Goal: Task Accomplishment & Management: Use online tool/utility

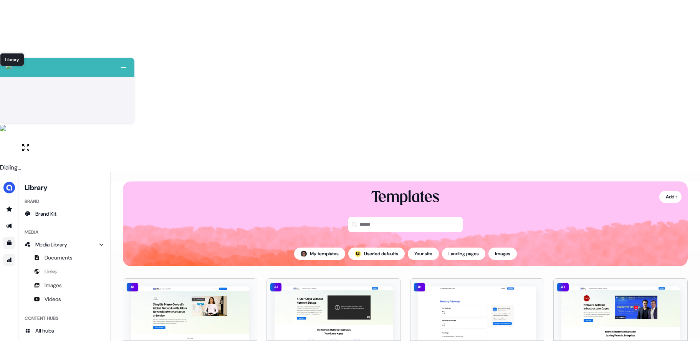
click at [12, 257] on icon "Go to attribution" at bounding box center [9, 260] width 6 height 6
click at [10, 240] on icon "Go to templates" at bounding box center [9, 242] width 5 height 5
click at [5, 220] on link "Go to outbound experience" at bounding box center [9, 226] width 12 height 12
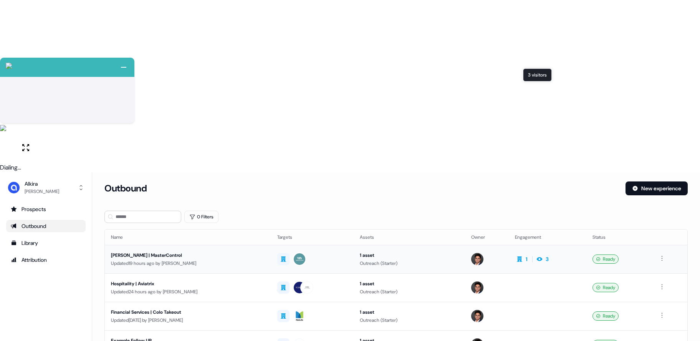
click at [540, 256] on icon at bounding box center [539, 259] width 9 height 6
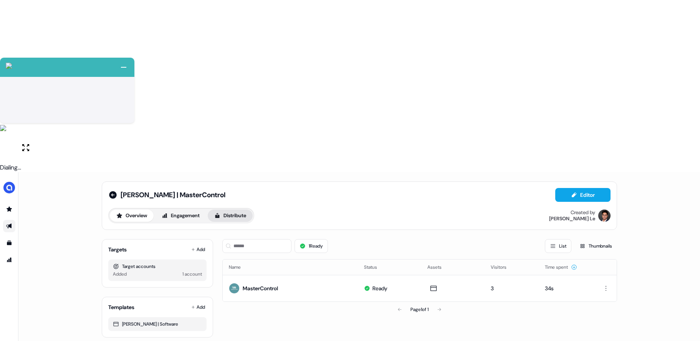
click at [243, 209] on button "Distribute" at bounding box center [230, 215] width 45 height 12
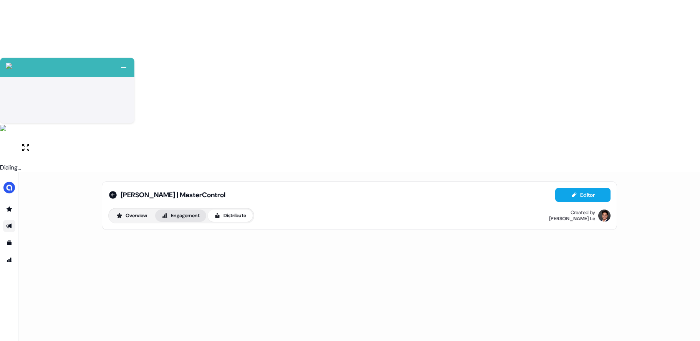
click at [192, 209] on button "Engagement" at bounding box center [180, 215] width 51 height 12
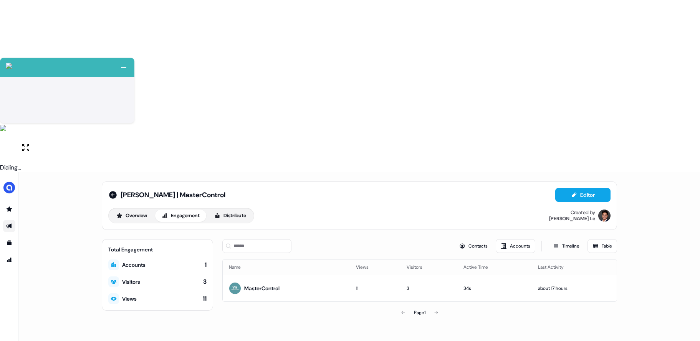
click at [173, 276] on div "Visitors 3" at bounding box center [157, 281] width 98 height 11
click at [139, 278] on div "Visitors" at bounding box center [131, 282] width 18 height 8
click at [468, 239] on button "Contacts" at bounding box center [473, 246] width 38 height 14
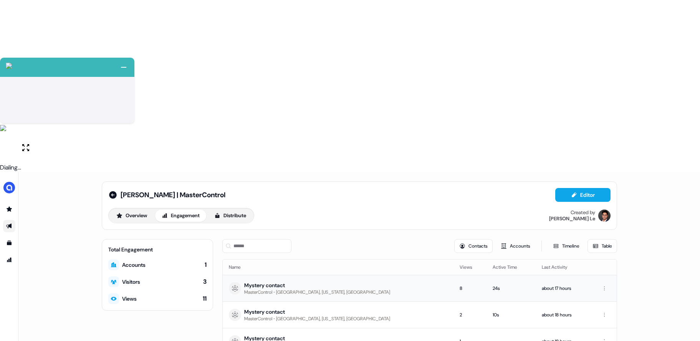
drag, startPoint x: 635, startPoint y: 180, endPoint x: 238, endPoint y: 125, distance: 401.0
click at [238, 172] on div "Carlos Ask | MasterControl Editor Overview Engagement Distribute Created by Hug…" at bounding box center [359, 342] width 682 height 341
click at [425, 203] on div "Carlos Ask | MasterControl Editor Overview Engagement Distribute Created by Hug…" at bounding box center [360, 277] width 534 height 210
click at [198, 209] on button "Engagement" at bounding box center [180, 215] width 51 height 12
click at [231, 209] on button "Distribute" at bounding box center [230, 215] width 45 height 12
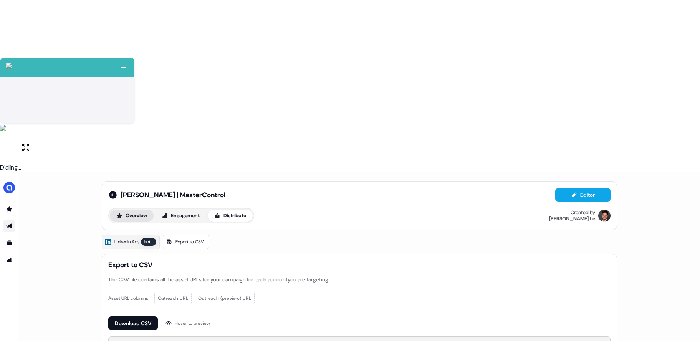
click at [143, 209] on button "Overview" at bounding box center [132, 215] width 44 height 12
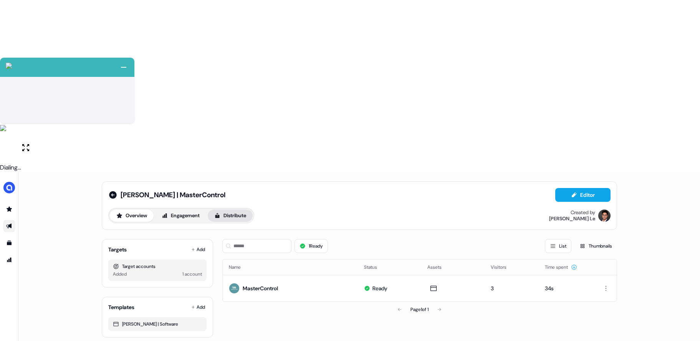
click at [226, 209] on button "Distribute" at bounding box center [230, 215] width 45 height 12
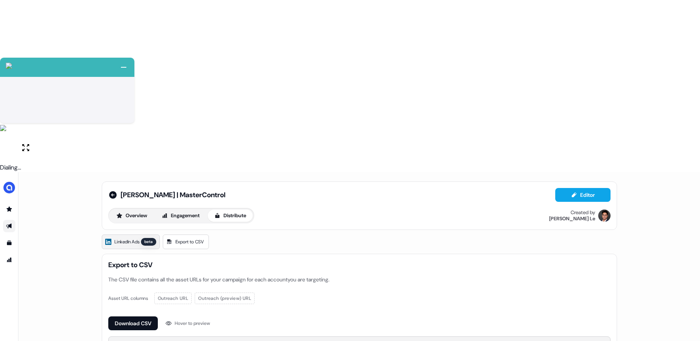
click at [132, 234] on link "LinkedIn Ads beta" at bounding box center [131, 241] width 58 height 15
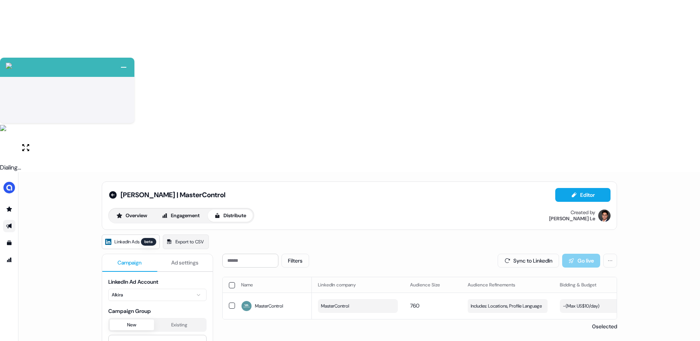
click at [178, 259] on span "Ad settings" at bounding box center [184, 263] width 27 height 8
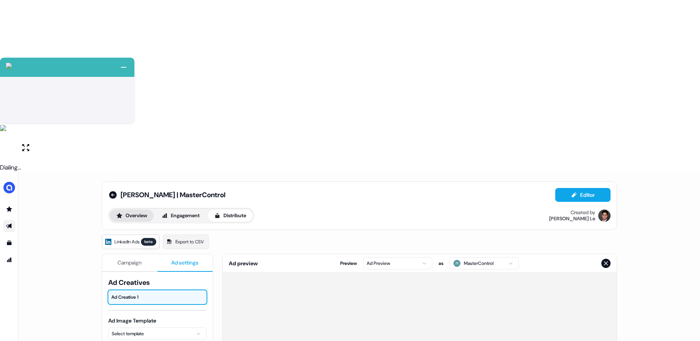
click at [124, 209] on button "Overview" at bounding box center [132, 215] width 44 height 12
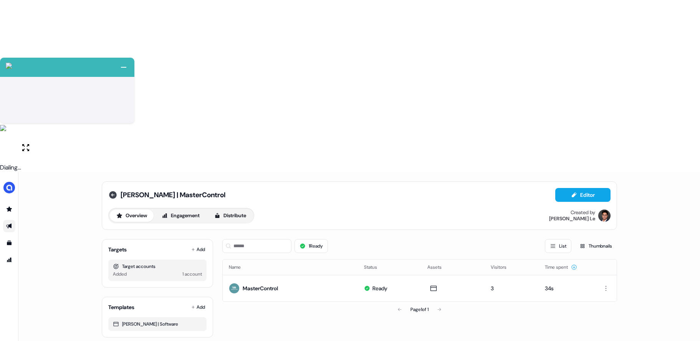
click at [113, 191] on icon at bounding box center [113, 195] width 8 height 8
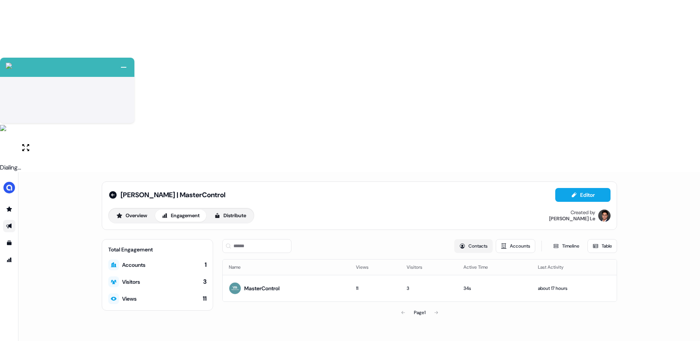
click at [479, 239] on button "Contacts" at bounding box center [473, 246] width 38 height 14
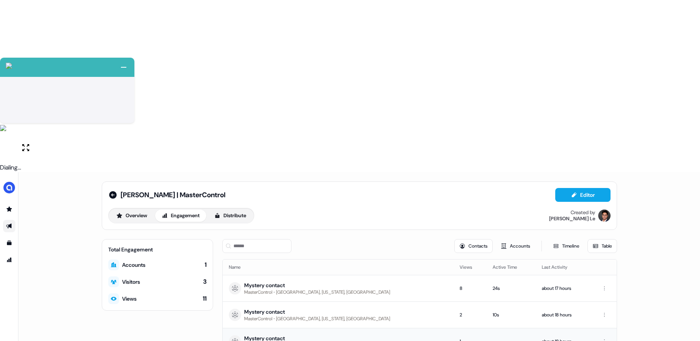
click at [289, 334] on div "Mystery contact" at bounding box center [317, 338] width 146 height 8
click at [117, 190] on icon at bounding box center [112, 194] width 9 height 9
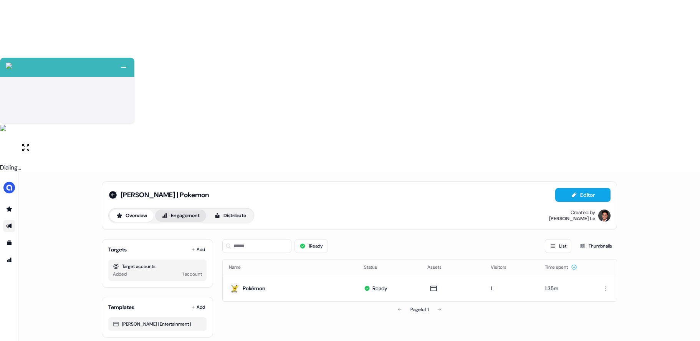
click at [190, 209] on button "Engagement" at bounding box center [180, 215] width 51 height 12
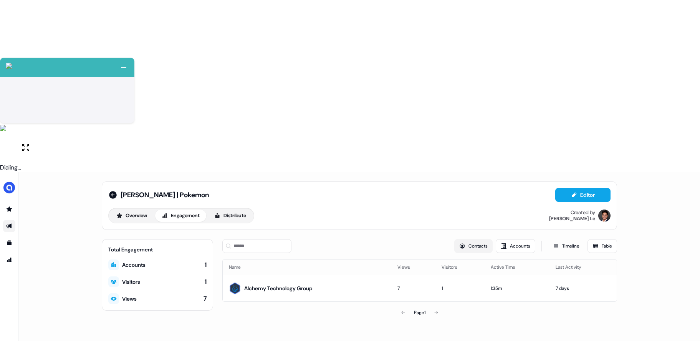
click at [478, 239] on button "Contacts" at bounding box center [473, 246] width 38 height 14
click at [514, 239] on button "Accounts" at bounding box center [516, 246] width 40 height 14
click at [113, 191] on icon at bounding box center [113, 195] width 8 height 8
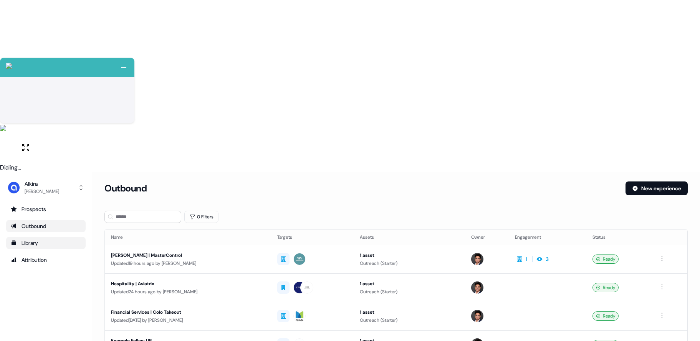
click at [30, 239] on div "Library" at bounding box center [46, 243] width 70 height 8
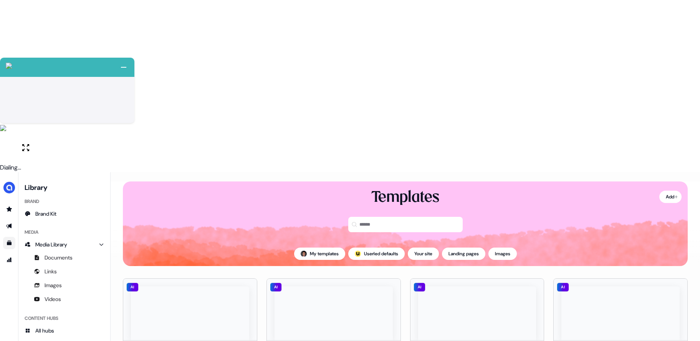
click at [248, 199] on html "+ Next Auto dialer paused! Go to your dialing tab to continue. 225 Paused" at bounding box center [350, 256] width 700 height 513
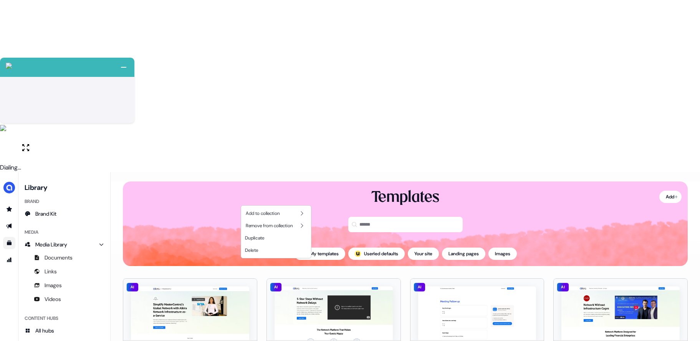
click at [257, 143] on html "+ Next Auto dialer paused! Go to your dialing tab to continue. 225 Paused" at bounding box center [350, 256] width 700 height 513
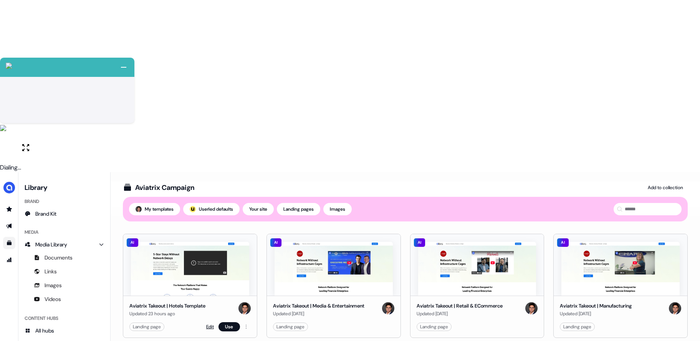
click at [206, 323] on link "Edit" at bounding box center [210, 327] width 8 height 8
click at [210, 323] on link "Edit" at bounding box center [210, 327] width 8 height 8
click at [211, 323] on link "Edit" at bounding box center [210, 327] width 8 height 8
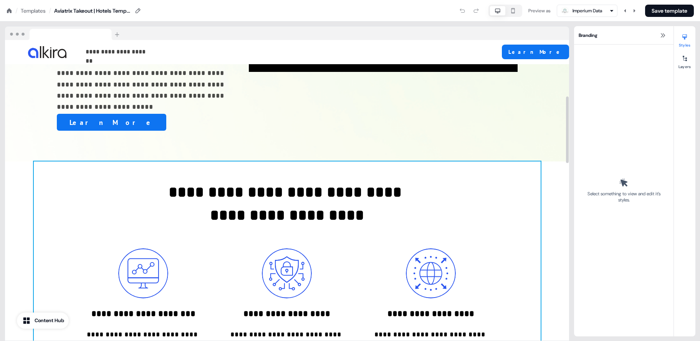
scroll to position [56, 0]
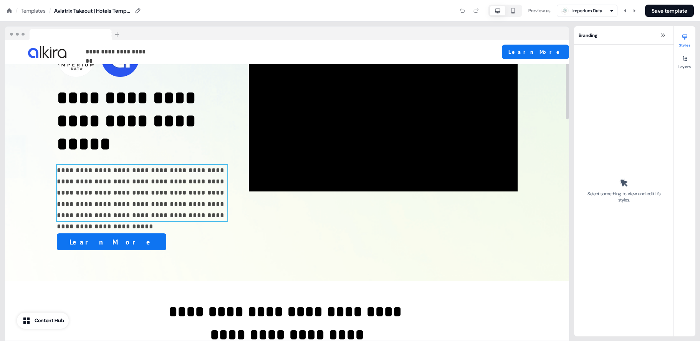
click at [191, 184] on p "**********" at bounding box center [142, 193] width 171 height 56
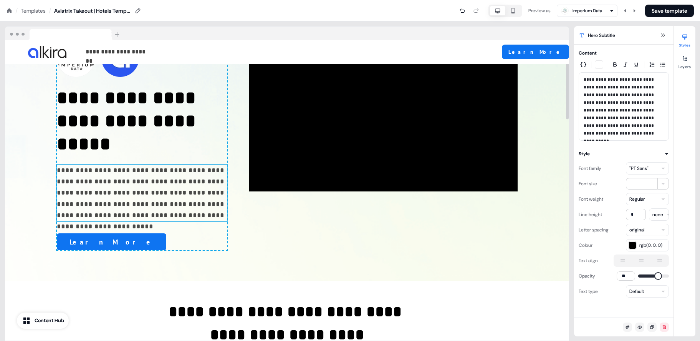
click at [202, 190] on p "**********" at bounding box center [142, 193] width 171 height 56
click at [657, 137] on p "**********" at bounding box center [624, 106] width 80 height 61
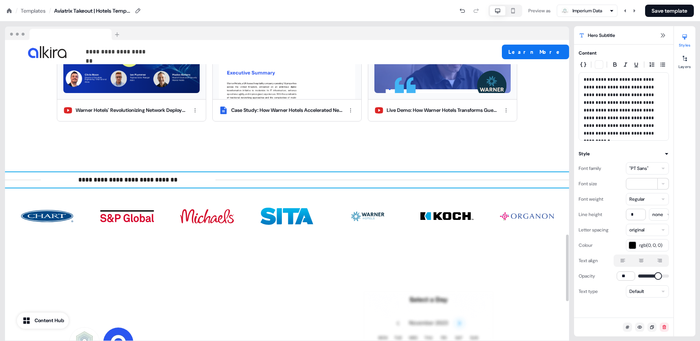
scroll to position [1057, 0]
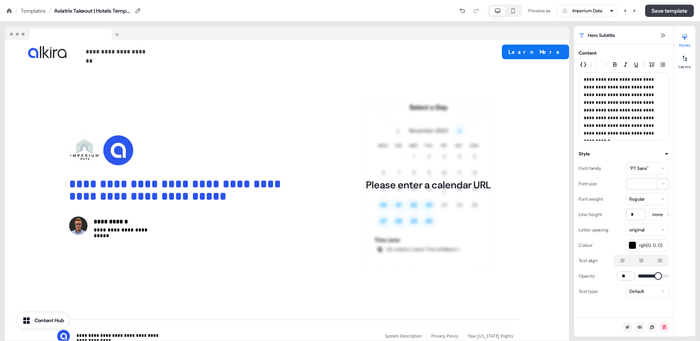
click at [665, 15] on button "Save template" at bounding box center [669, 11] width 49 height 12
click at [666, 38] on button at bounding box center [662, 35] width 9 height 9
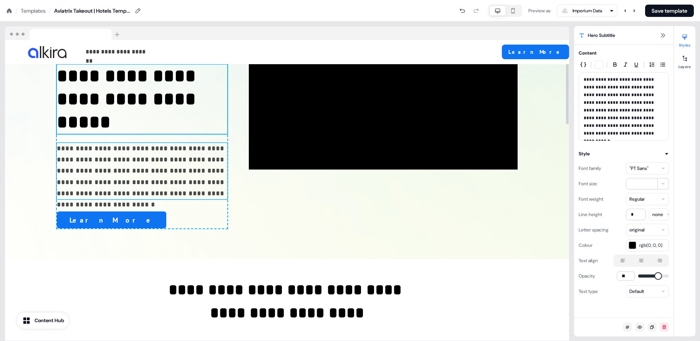
scroll to position [0, 0]
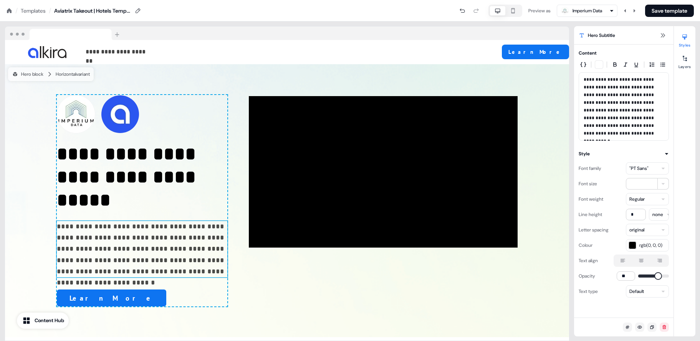
click at [41, 13] on div "Templates" at bounding box center [33, 11] width 25 height 8
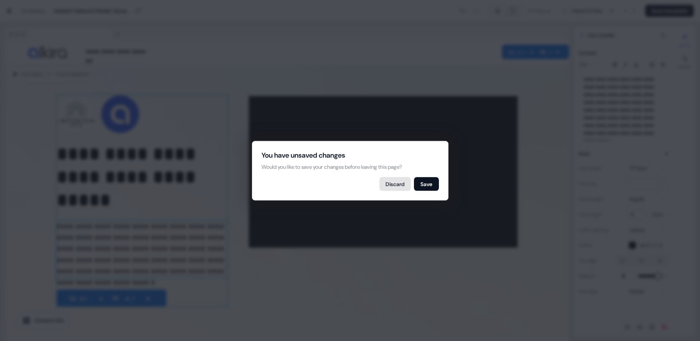
click at [391, 181] on button "Discard" at bounding box center [396, 184] width 32 height 14
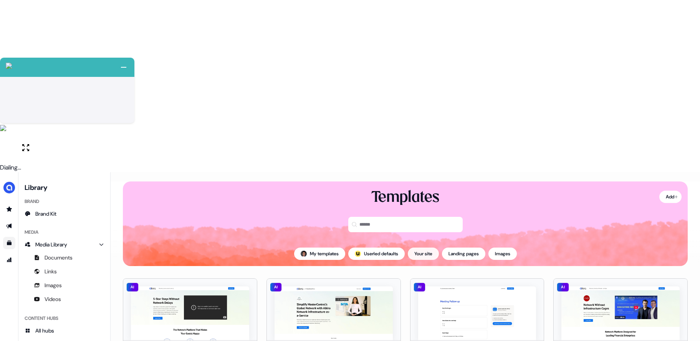
click at [422, 247] on button "Your site" at bounding box center [423, 253] width 31 height 12
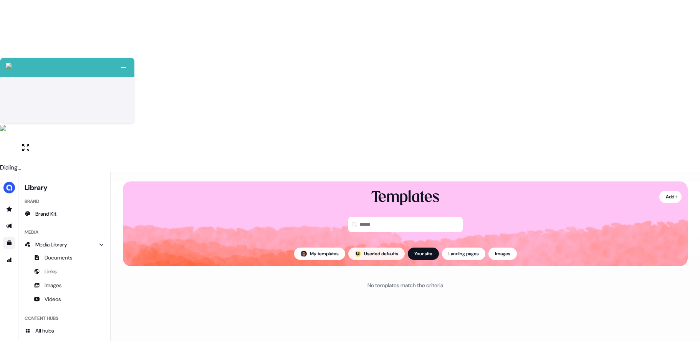
click at [377, 247] on button "; Userled defaults" at bounding box center [376, 253] width 56 height 12
click at [421, 247] on button "Your site" at bounding box center [423, 253] width 31 height 12
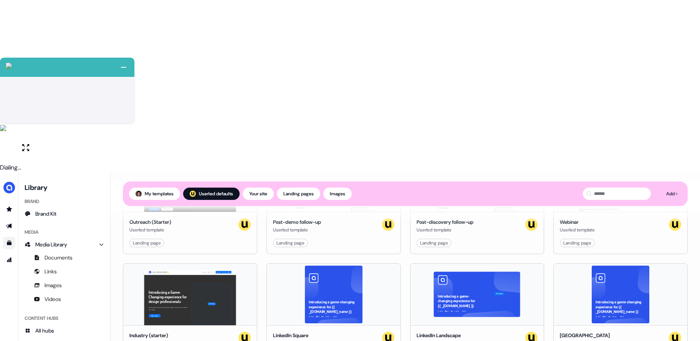
scroll to position [166, 0]
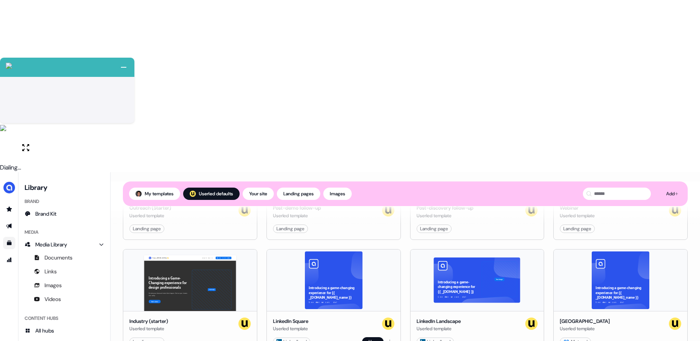
click at [341, 337] on div "LinkedIn ad Use" at bounding box center [333, 341] width 121 height 9
click at [335, 317] on div "LinkedIn Square Userled template" at bounding box center [333, 324] width 121 height 15
click at [391, 169] on html "+ Next Auto dialer paused! Go to your dialing tab to continue. 225 Paused" at bounding box center [350, 256] width 700 height 513
click at [367, 126] on html "+ Next Auto dialer paused! Go to your dialing tab to continue. 225 Paused" at bounding box center [350, 256] width 700 height 513
click at [353, 249] on div "Introducing a game-changing experience for {{ _account.account.company_name }} …" at bounding box center [334, 279] width 134 height 61
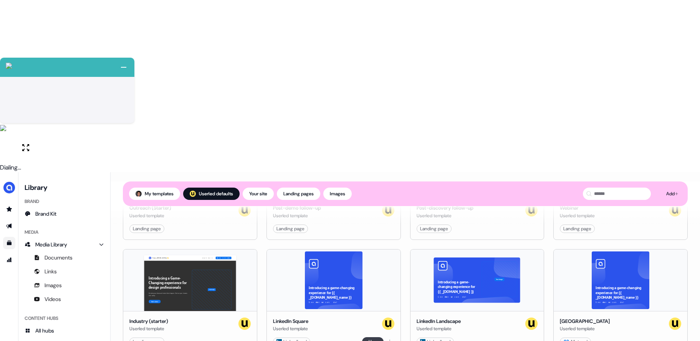
click at [370, 337] on button "Use" at bounding box center [373, 341] width 22 height 9
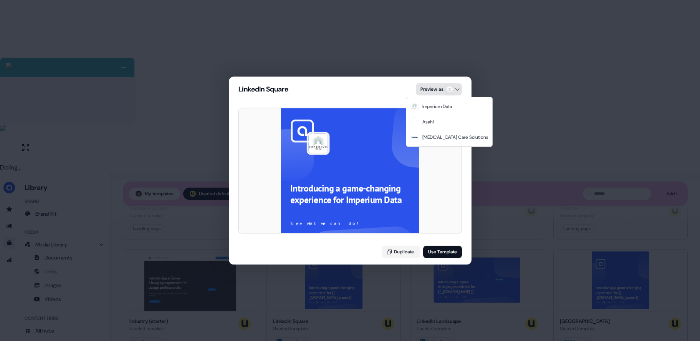
click at [452, 90] on div "LinkedIn Square Preview as Introducing a game-changing experience for Imperium …" at bounding box center [350, 170] width 700 height 341
click at [449, 135] on div "Avita Care Solutions" at bounding box center [456, 137] width 66 height 8
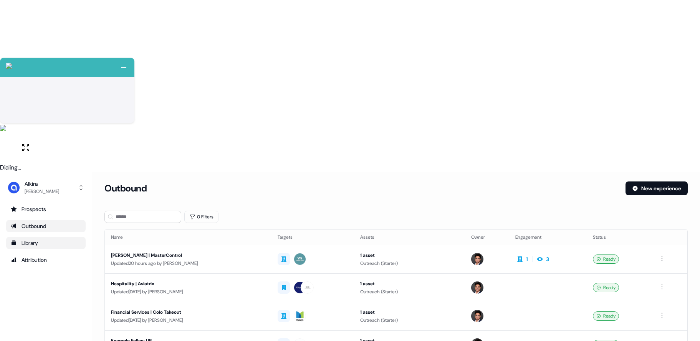
click at [36, 239] on div "Library" at bounding box center [46, 243] width 70 height 8
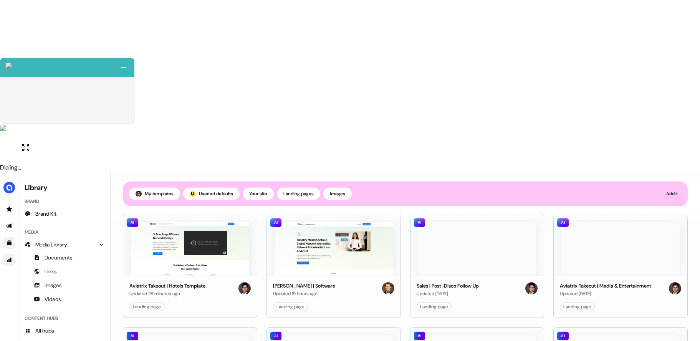
scroll to position [96, 0]
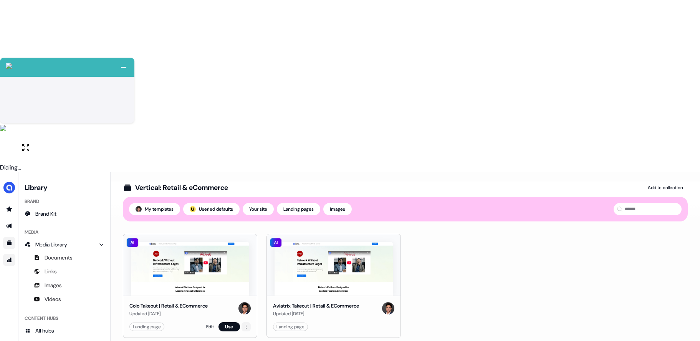
click at [247, 156] on html "+ Next Auto dialer paused! Go to your dialing tab to continue. 225 Paused" at bounding box center [350, 256] width 700 height 513
click at [239, 135] on html "+ Next Auto dialer paused! Go to your dialing tab to continue. 225 Paused" at bounding box center [350, 256] width 700 height 513
click at [208, 323] on link "Edit" at bounding box center [210, 327] width 8 height 8
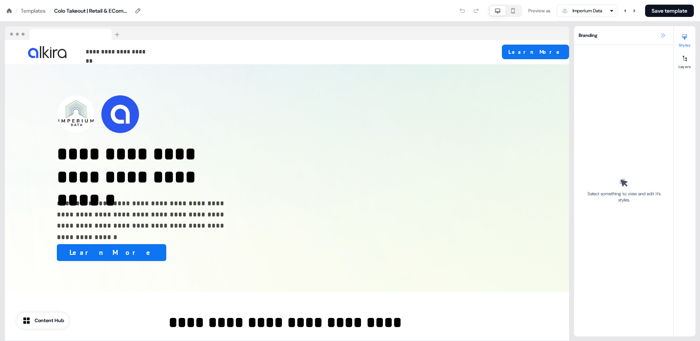
click at [663, 37] on icon at bounding box center [663, 35] width 6 height 6
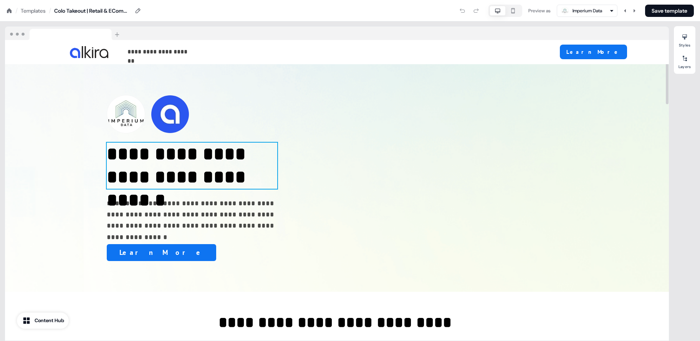
click at [128, 159] on p "**********" at bounding box center [192, 166] width 171 height 46
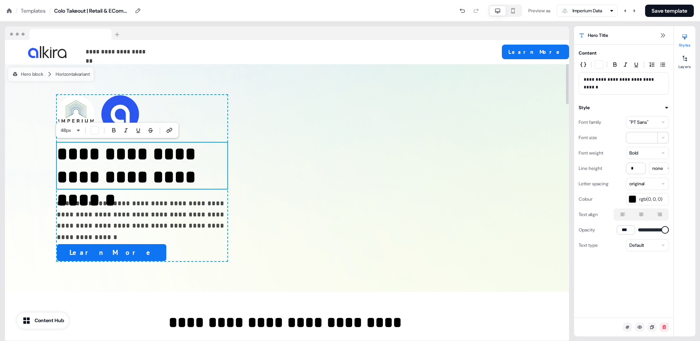
click at [60, 156] on p "**********" at bounding box center [142, 166] width 171 height 46
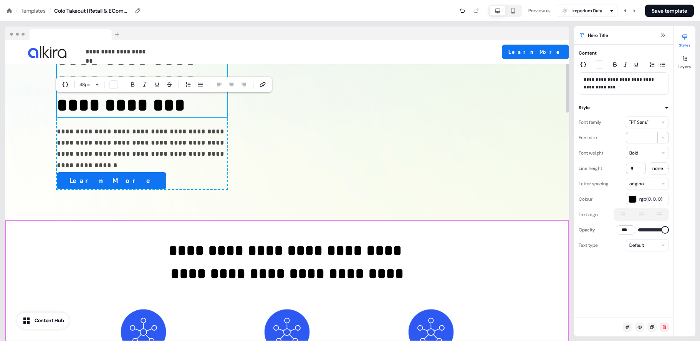
scroll to position [46, 0]
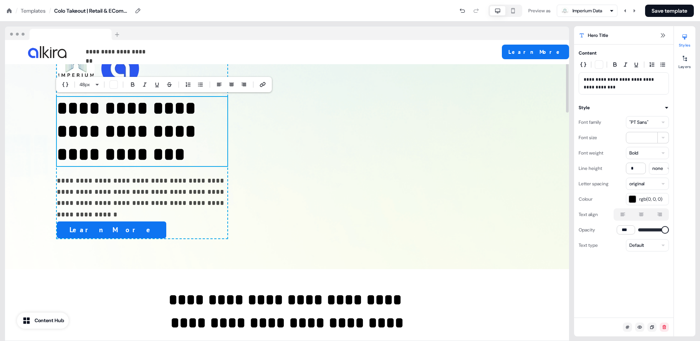
click at [138, 133] on p "**********" at bounding box center [142, 131] width 171 height 69
click at [134, 136] on p "**********" at bounding box center [142, 131] width 171 height 69
click at [108, 139] on p "**********" at bounding box center [142, 131] width 171 height 69
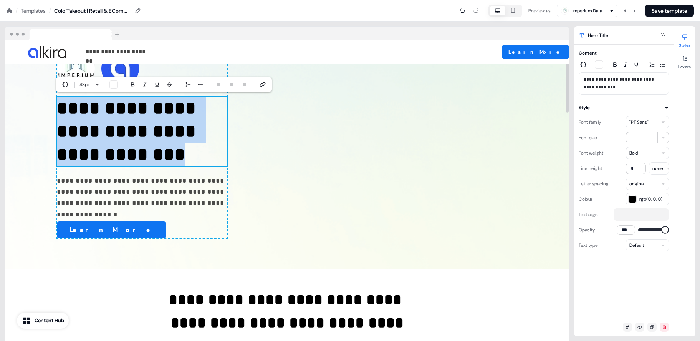
click at [108, 139] on p "**********" at bounding box center [142, 131] width 171 height 69
click at [90, 82] on span "48 px" at bounding box center [85, 85] width 10 height 8
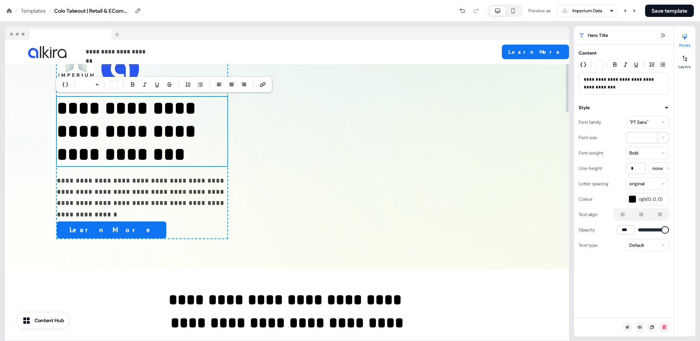
click at [107, 148] on p "**********" at bounding box center [142, 131] width 171 height 69
click at [101, 153] on p "**********" at bounding box center [142, 131] width 171 height 69
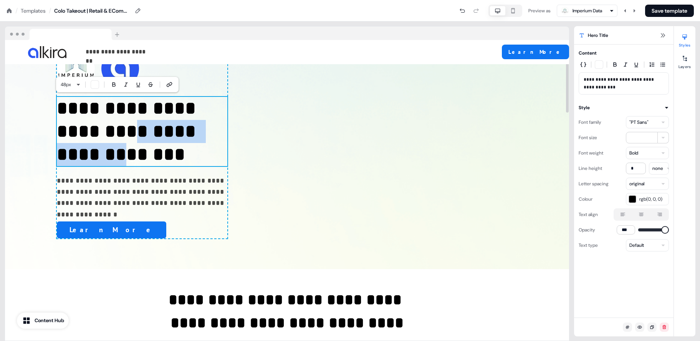
click at [101, 153] on p "**********" at bounding box center [142, 131] width 171 height 69
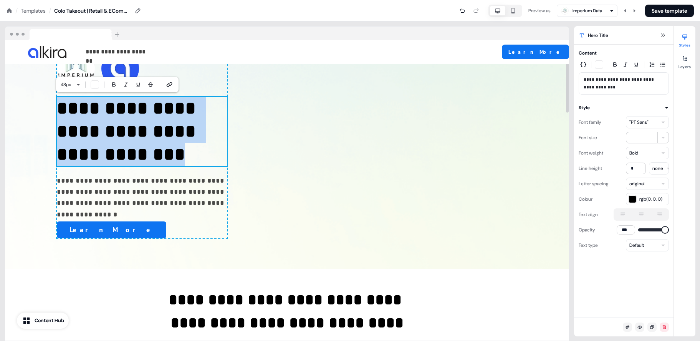
click at [101, 153] on p "**********" at bounding box center [142, 131] width 171 height 69
click at [97, 85] on html "+ Next Auto dialer paused! Go to your dialing tab to continue. 225 Paused" at bounding box center [350, 86] width 700 height 172
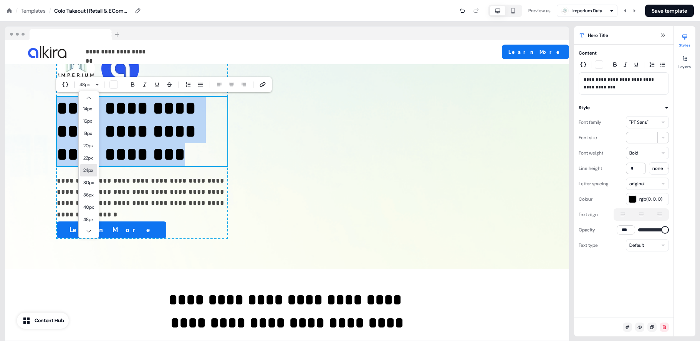
scroll to position [41, 0]
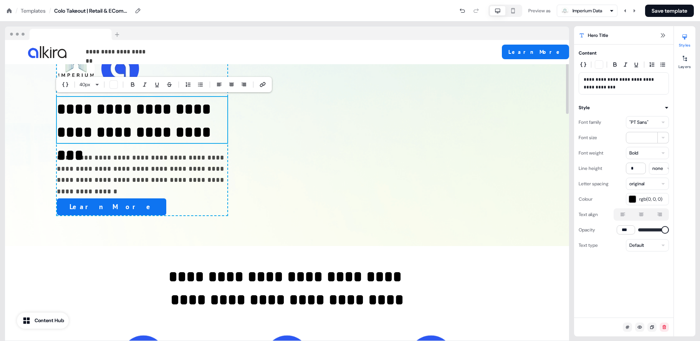
click at [132, 108] on span "**********" at bounding box center [136, 131] width 158 height 61
click at [661, 33] on icon at bounding box center [663, 35] width 6 height 6
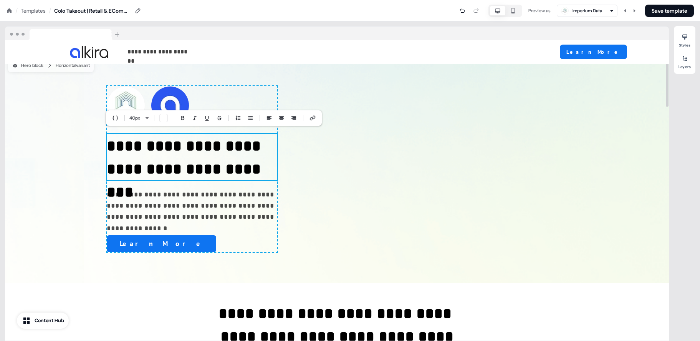
scroll to position [0, 0]
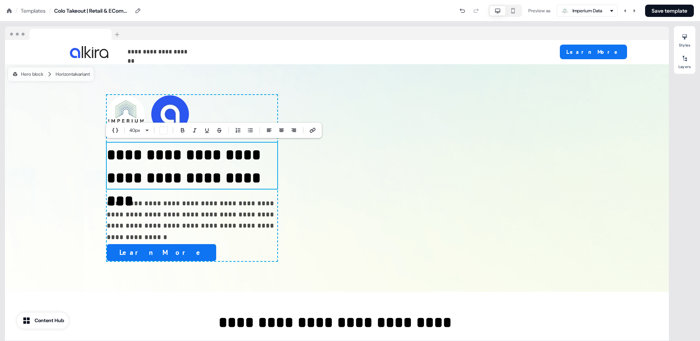
click at [29, 8] on div "Templates" at bounding box center [33, 11] width 25 height 8
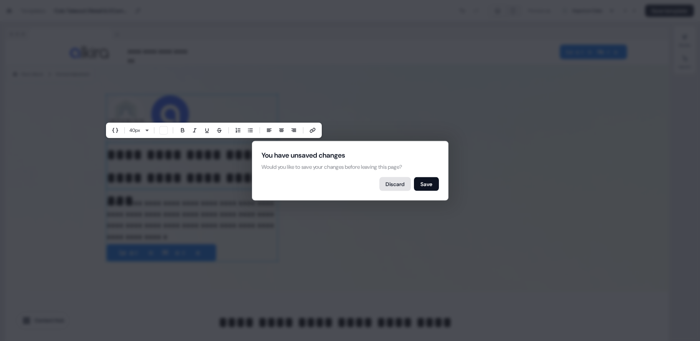
click at [401, 184] on button "Discard" at bounding box center [396, 184] width 32 height 14
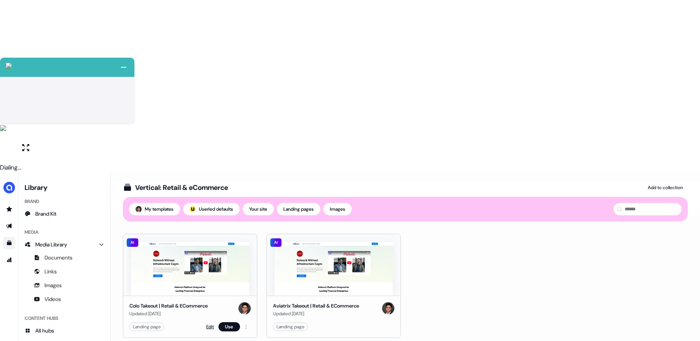
click at [208, 323] on link "Edit" at bounding box center [210, 327] width 8 height 8
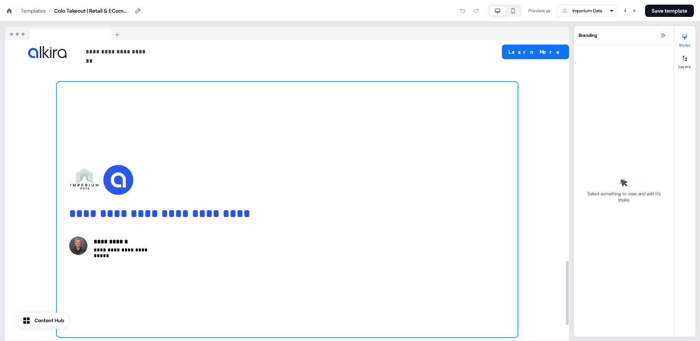
scroll to position [1048, 0]
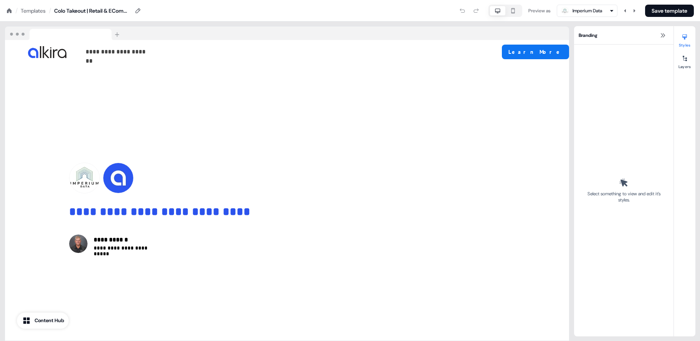
click at [33, 10] on div "Templates" at bounding box center [33, 11] width 25 height 8
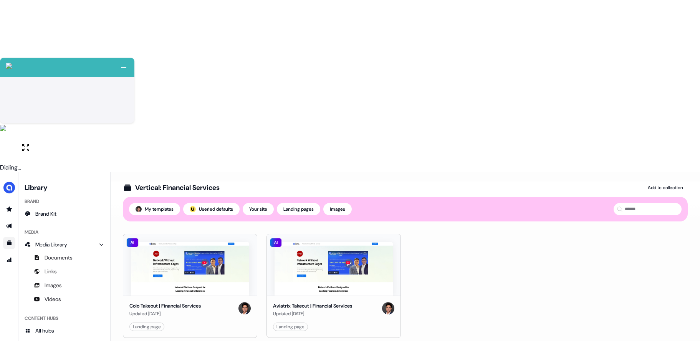
click at [455, 234] on div "AI Colo Takeout | Financial Services Updated [DATE] Landing page Edit Use AI Av…" at bounding box center [405, 286] width 565 height 104
click at [241, 221] on div "Vertical: Financial Services Add to collection Templates My templates ; Userled…" at bounding box center [406, 347] width 590 height 332
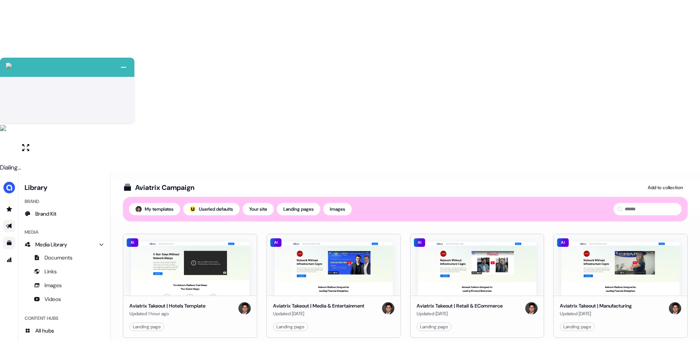
click at [13, 220] on link "Go to outbound experience" at bounding box center [9, 226] width 12 height 12
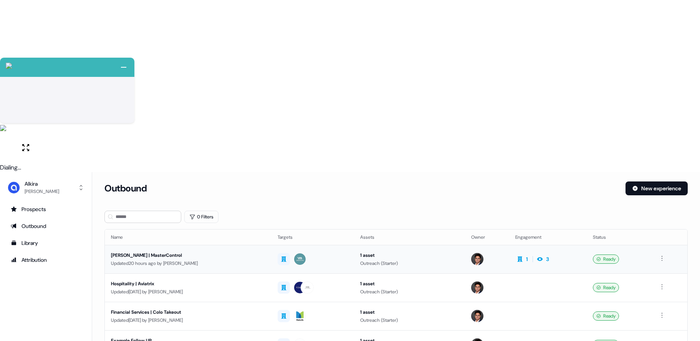
click at [239, 251] on div "[PERSON_NAME] | MasterControl" at bounding box center [188, 255] width 154 height 8
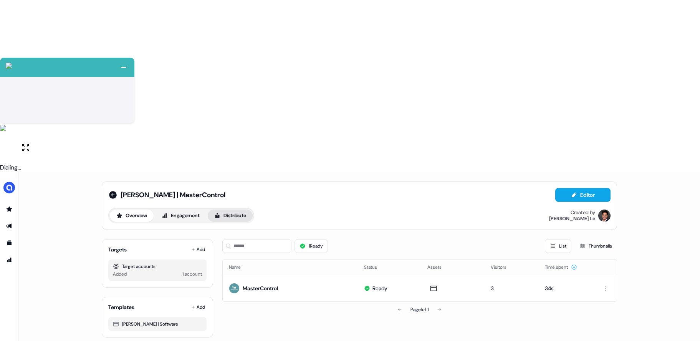
click at [244, 209] on button "Distribute" at bounding box center [230, 215] width 45 height 12
